Goal: Task Accomplishment & Management: Manage account settings

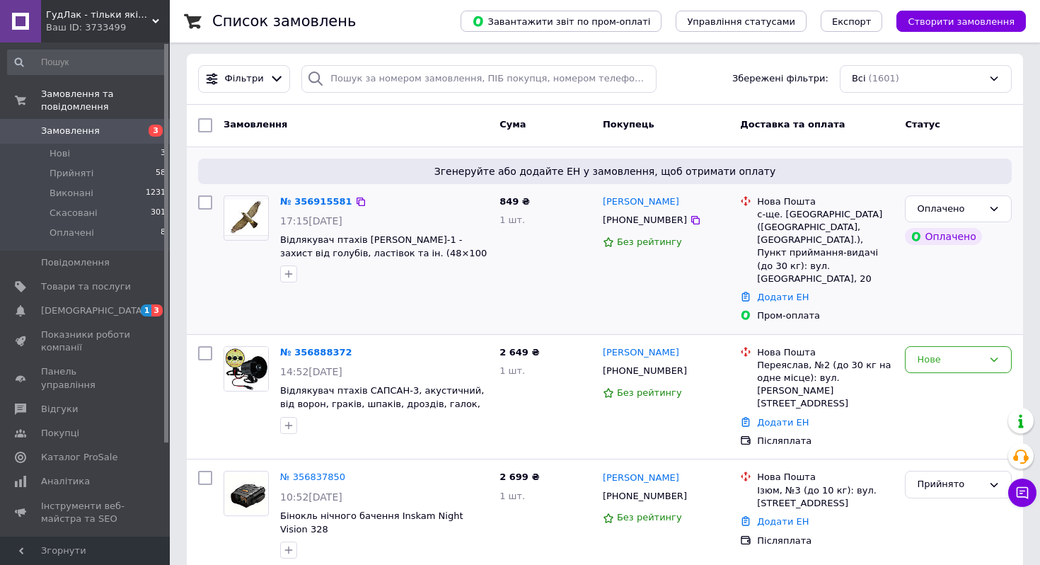
scroll to position [7, 0]
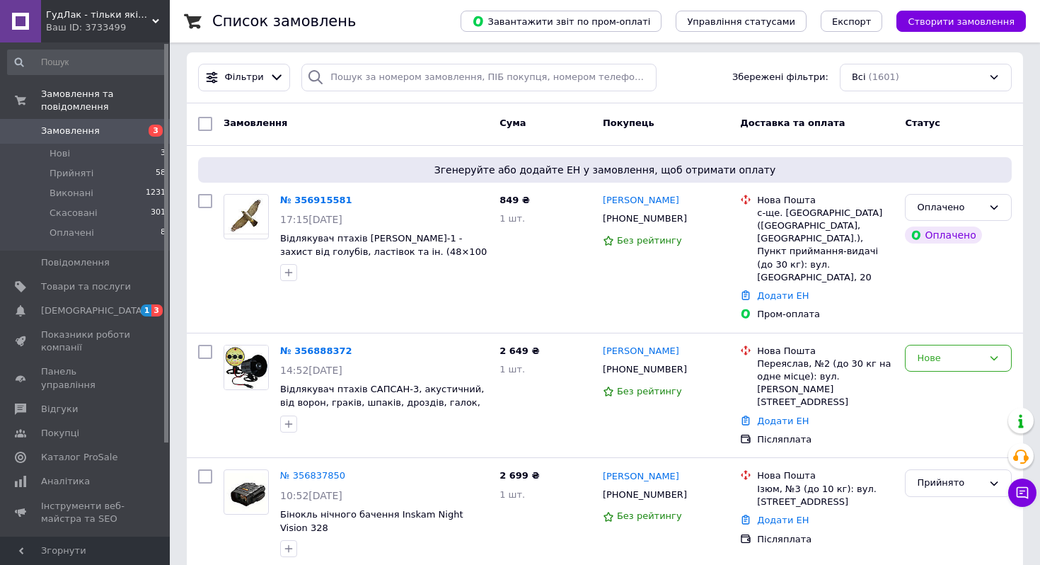
click at [96, 35] on div "ГудЛак - тільки якісні товари Ваш ID: 3733499" at bounding box center [105, 21] width 129 height 42
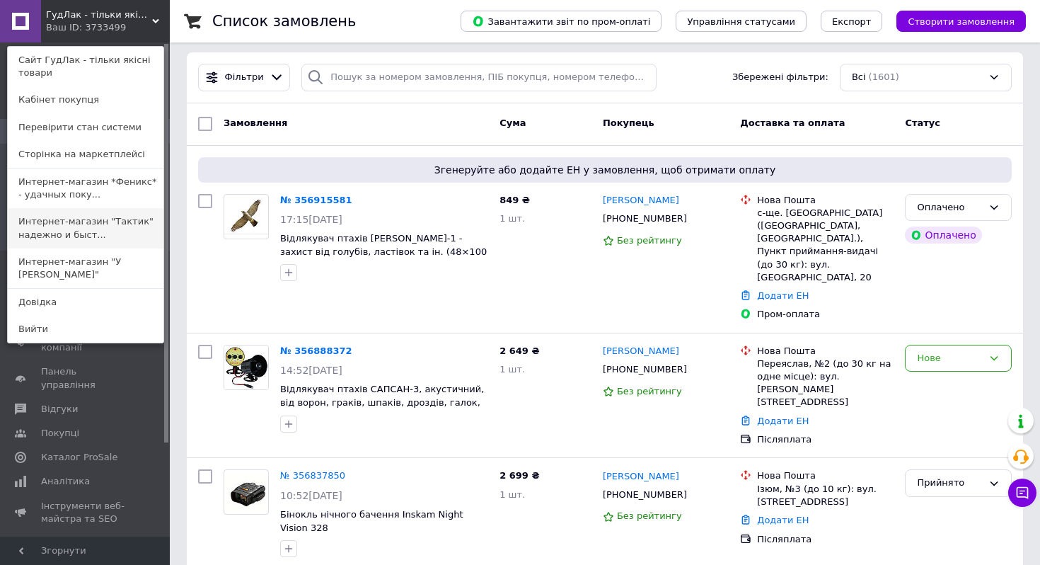
click at [105, 219] on link "Интернет-магазин "Тактик" надежно и быст..." at bounding box center [86, 228] width 156 height 40
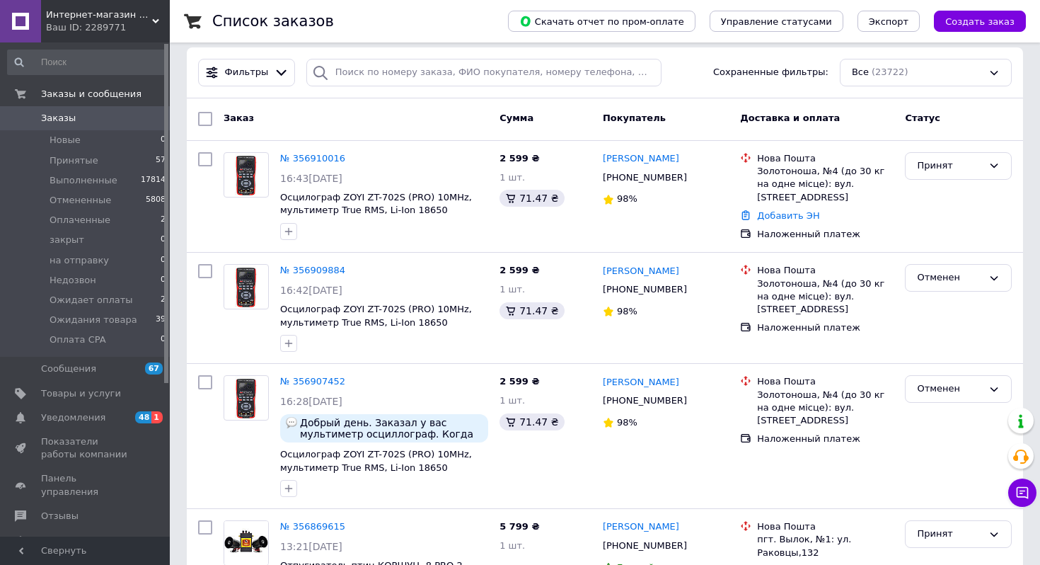
scroll to position [120, 0]
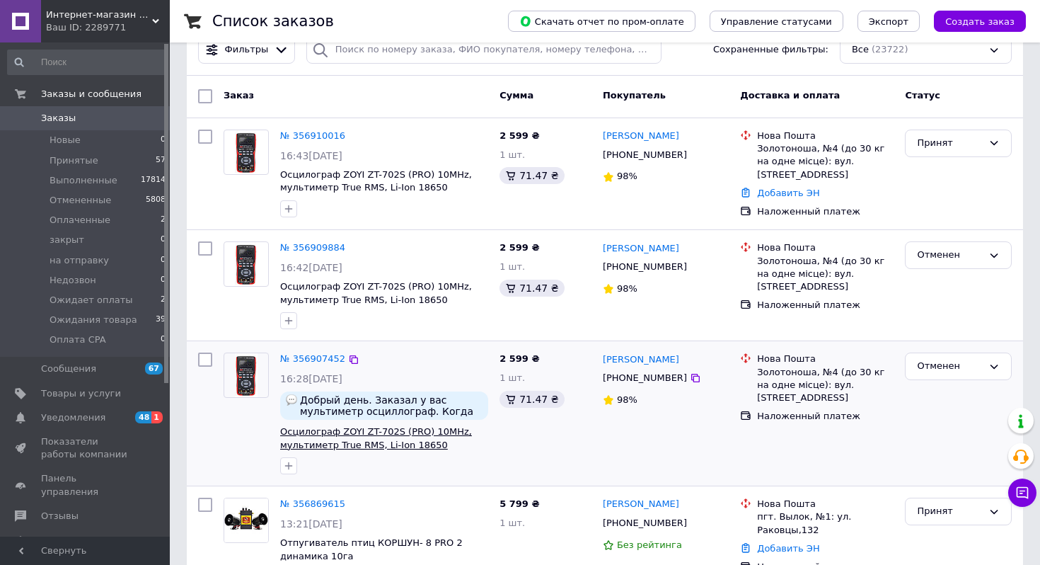
click at [387, 426] on span "Осцилограф ZOYI ZT-702S (PRO) 10MHz, мультиметр True RMS, Li-Ion 18650" at bounding box center [376, 438] width 192 height 24
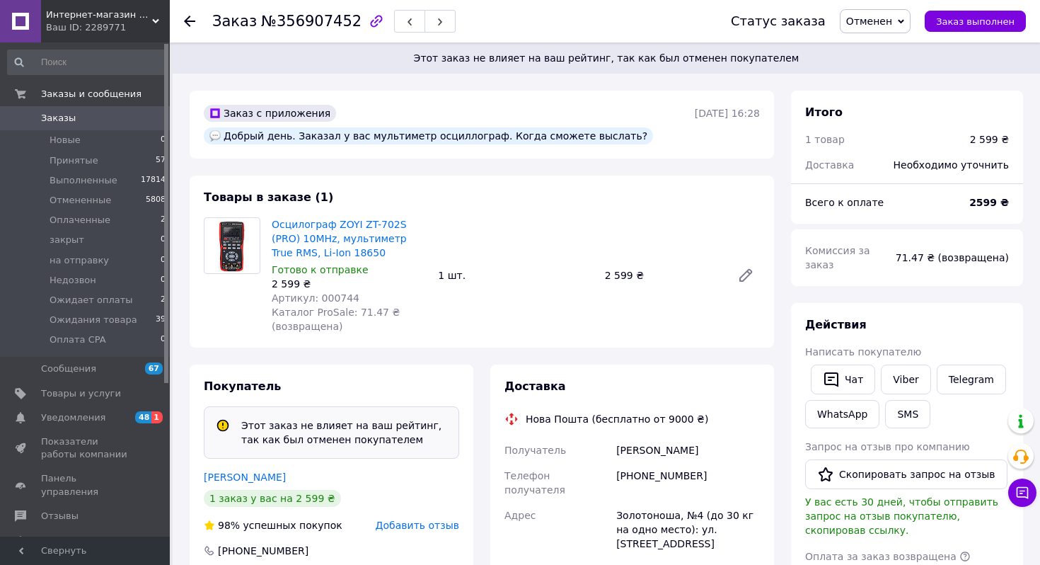
click at [95, 115] on span "Заказы" at bounding box center [86, 118] width 90 height 13
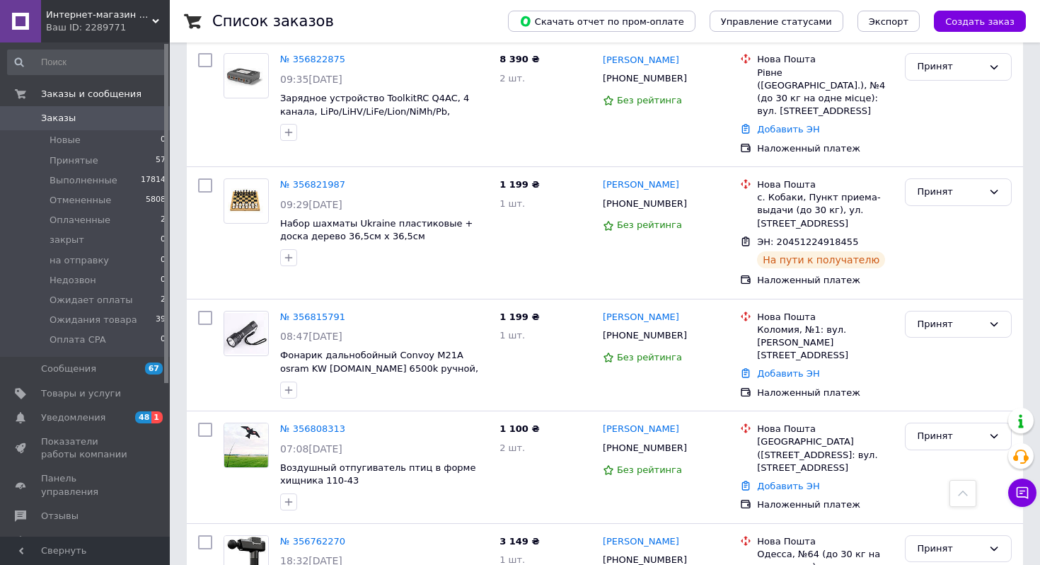
scroll to position [925, 0]
